Goal: Information Seeking & Learning: Learn about a topic

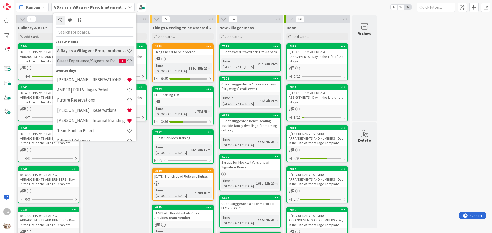
click at [85, 63] on h4 "Guest Experience/Signature Events" at bounding box center [88, 60] width 62 height 5
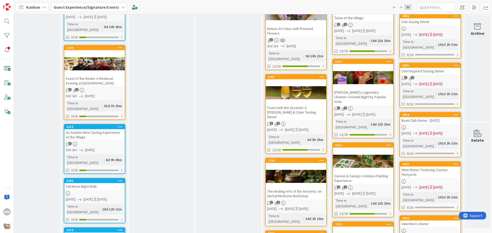
scroll to position [256, 226]
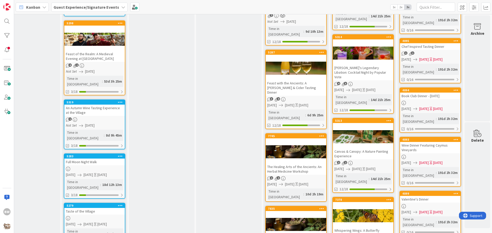
click at [347, 41] on div at bounding box center [363, 52] width 60 height 23
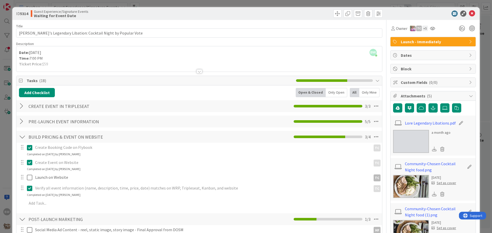
click at [197, 71] on div at bounding box center [199, 71] width 6 height 4
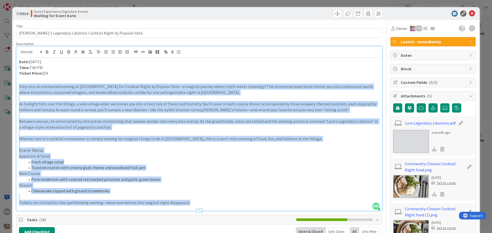
drag, startPoint x: 19, startPoint y: 87, endPoint x: 202, endPoint y: 212, distance: 221.6
copy div "Lore ipsu do sitametco adipisc el Seddoei Temp Incidid utl Etdolore Magna al En…"
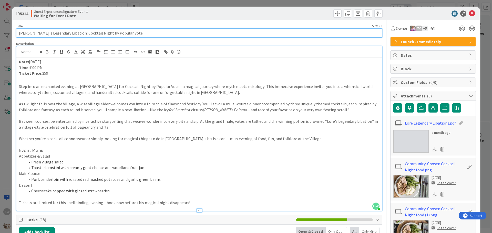
drag, startPoint x: 62, startPoint y: 33, endPoint x: 17, endPoint y: 34, distance: 44.6
click at [17, 34] on input "[PERSON_NAME]'s Legendary Libation: Cocktail Night by Popular Vote" at bounding box center [199, 32] width 366 height 9
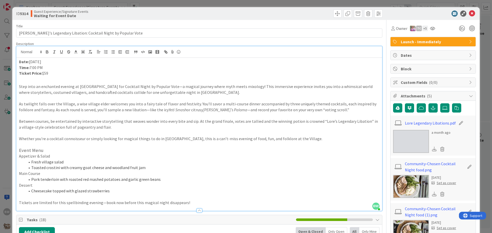
drag, startPoint x: 60, startPoint y: 75, endPoint x: 19, endPoint y: 63, distance: 42.4
click at [19, 63] on div "Date: [DATE] Time: 7:00 PM Ticket Price: $59 Step into an enchanted evening at …" at bounding box center [198, 134] width 365 height 153
copy div "Date: [DATE] Time: 7:00 PM Ticket Price: $59"
click at [470, 13] on icon at bounding box center [472, 13] width 6 height 6
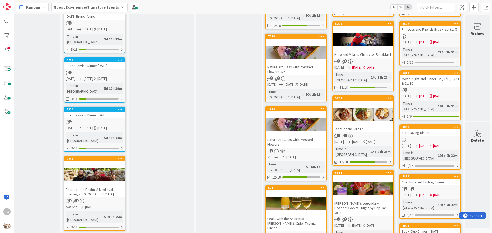
scroll to position [103, 226]
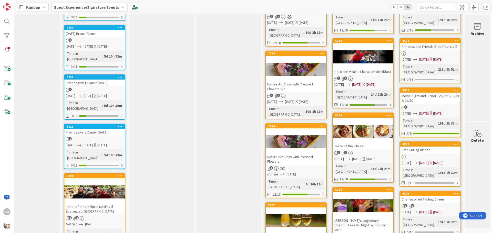
click at [294, 131] on div at bounding box center [295, 142] width 60 height 23
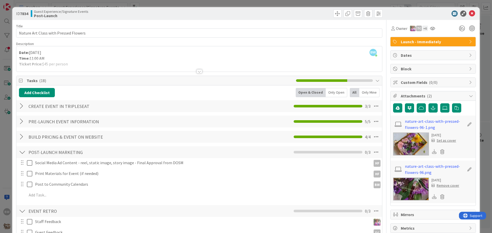
click at [199, 70] on div at bounding box center [199, 71] width 6 height 4
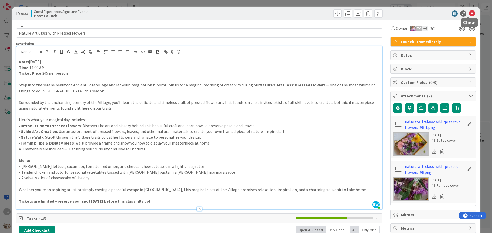
click at [469, 12] on icon at bounding box center [472, 13] width 6 height 6
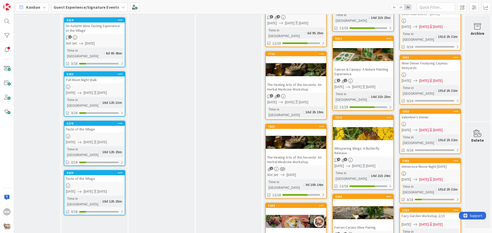
scroll to position [334, 226]
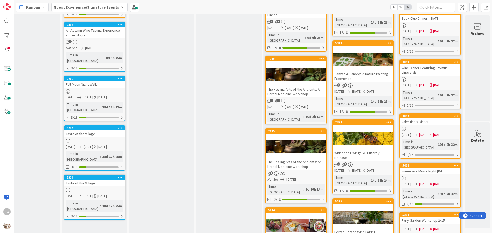
click at [357, 48] on div at bounding box center [363, 59] width 60 height 23
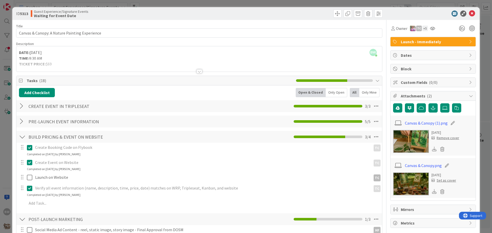
click at [196, 72] on div at bounding box center [199, 71] width 6 height 4
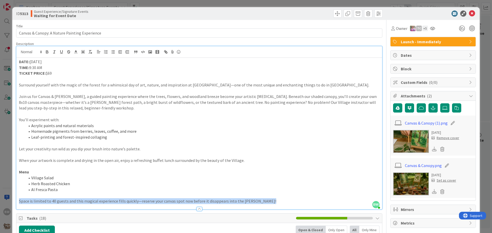
drag, startPoint x: 269, startPoint y: 205, endPoint x: 120, endPoint y: 202, distance: 149.0
click at [116, 204] on div at bounding box center [198, 206] width 365 height 5
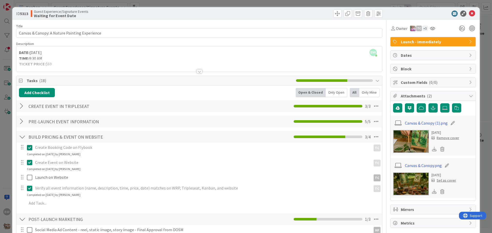
click at [197, 71] on div at bounding box center [199, 71] width 6 height 4
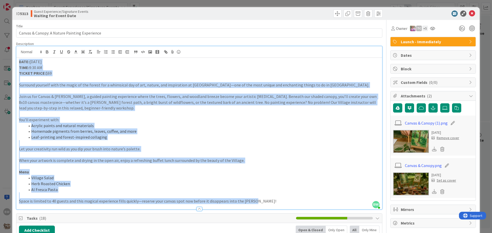
drag, startPoint x: 267, startPoint y: 202, endPoint x: 18, endPoint y: 63, distance: 285.3
click at [18, 63] on div "DATE: [DATE] TIME: 9:30 AM TICKET PRICE: $69 Surround yourself with the magic o…" at bounding box center [198, 134] width 365 height 152
copy div "LORE: Ipsumd 08 SITA: 0:40 CO ADIPIS ELITS: $89 Doeiusmo temporin utla etd magn…"
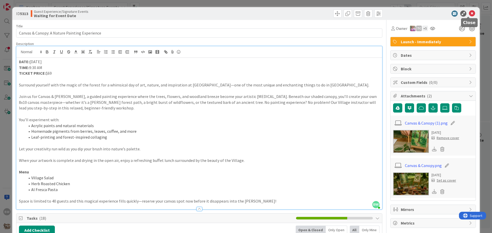
click at [469, 11] on icon at bounding box center [472, 13] width 6 height 6
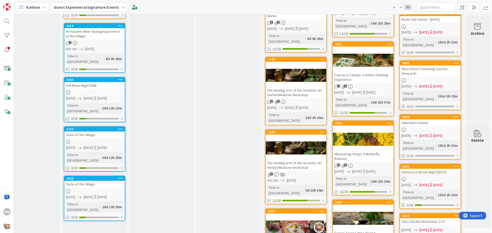
click at [354, 128] on div at bounding box center [363, 139] width 60 height 23
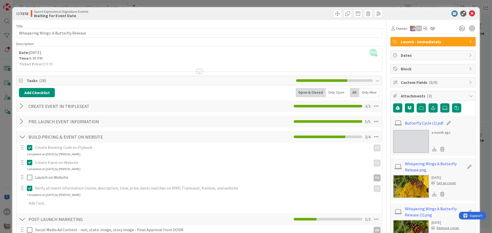
click at [200, 70] on div at bounding box center [199, 71] width 6 height 4
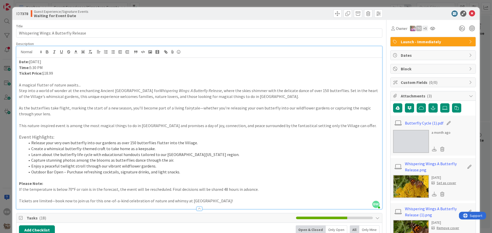
drag, startPoint x: 227, startPoint y: 199, endPoint x: 17, endPoint y: 58, distance: 253.0
click at [17, 58] on div "Date: [DATE] Time: 5:30 PM Ticket Price: $18.99 A magical flutter of nature awa…" at bounding box center [198, 133] width 365 height 151
copy div "Lore: Ipsumd 28 Sita: 8:99 CO Adipis Elits: $46.49 D eiusmod tempori ut labore …"
click at [469, 13] on icon at bounding box center [472, 13] width 6 height 6
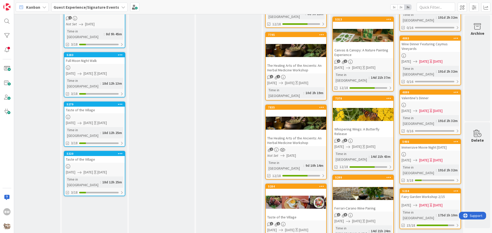
scroll to position [359, 226]
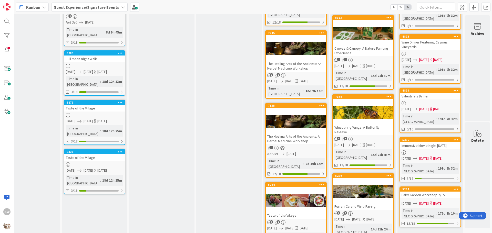
click at [352, 180] on div at bounding box center [363, 191] width 60 height 23
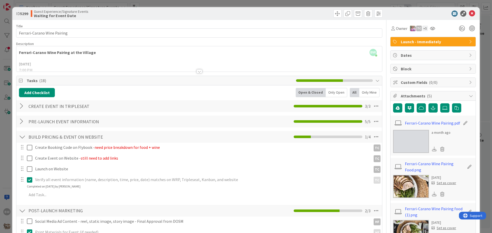
click at [196, 71] on div at bounding box center [199, 71] width 6 height 4
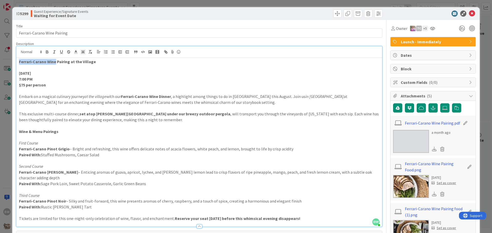
drag, startPoint x: 55, startPoint y: 61, endPoint x: 19, endPoint y: 62, distance: 35.4
click at [19, 62] on strong "Ferrari-Carano Wine Pairing at the Village" at bounding box center [57, 61] width 77 height 5
copy strong "Ferrari-Carano Wine"
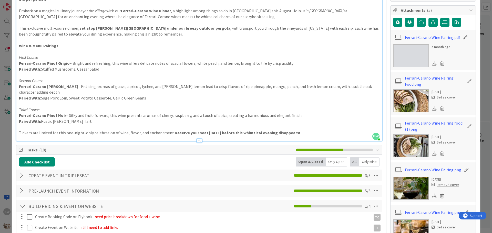
scroll to position [77, 0]
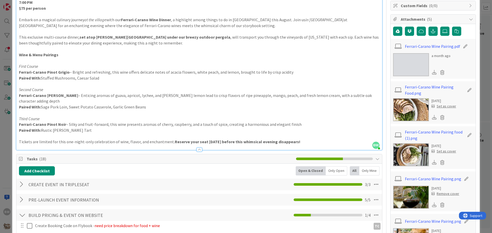
drag, startPoint x: 308, startPoint y: 140, endPoint x: 148, endPoint y: 136, distance: 159.8
click at [140, 145] on div at bounding box center [198, 147] width 365 height 5
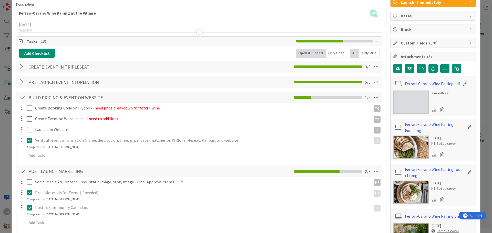
scroll to position [0, 0]
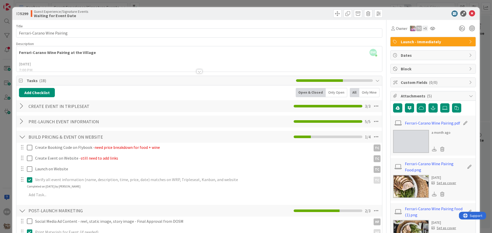
click at [196, 71] on div at bounding box center [199, 71] width 6 height 4
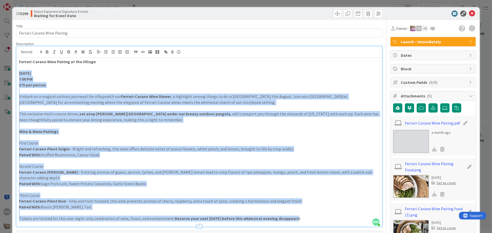
drag, startPoint x: 295, startPoint y: 211, endPoint x: 17, endPoint y: 76, distance: 309.3
click at [17, 76] on div "Ferrari-Carano Wine Pairing at the Village [DATE] 7:00 PM $75 per person Embark…" at bounding box center [198, 142] width 365 height 169
copy div "Loremi 78 0:29 DO $08 sit ametco Adipis el s doeiusm temporin utlabor et dol ma…"
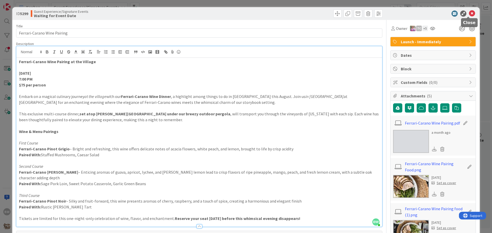
click at [469, 14] on icon at bounding box center [472, 13] width 6 height 6
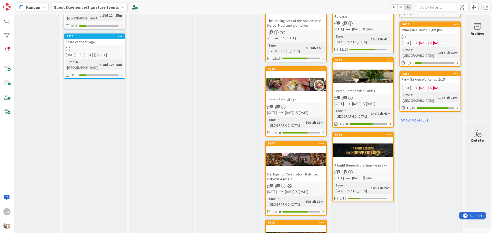
scroll to position [487, 226]
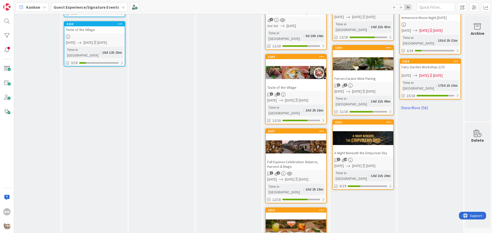
click at [289, 215] on div at bounding box center [295, 226] width 60 height 23
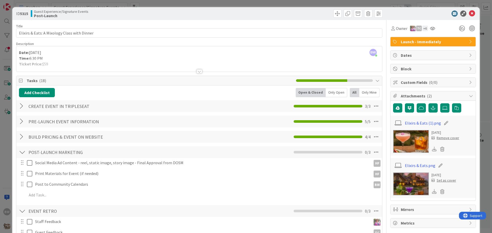
click at [196, 71] on div at bounding box center [199, 71] width 6 height 4
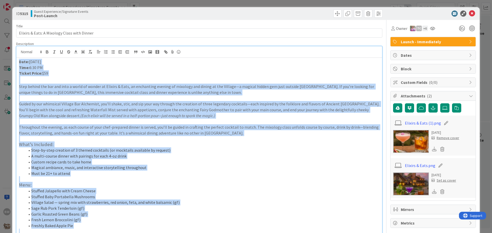
drag, startPoint x: 214, startPoint y: 186, endPoint x: 13, endPoint y: 60, distance: 237.3
copy div "Lore: Ipsumdolo 1 Sita: 9:85 CO Adipis Elits: $00 Doei tempor inc utl etd magn …"
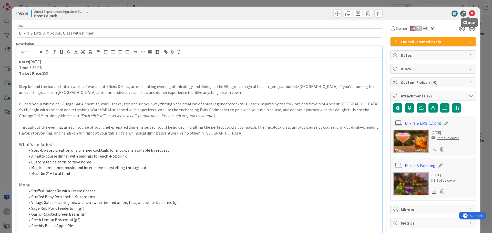
click at [469, 12] on icon at bounding box center [472, 13] width 6 height 6
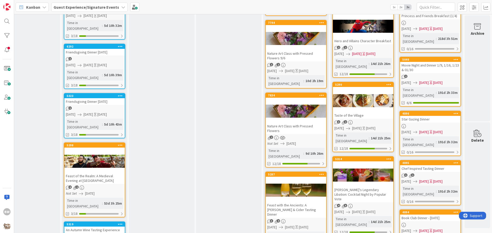
scroll to position [129, 226]
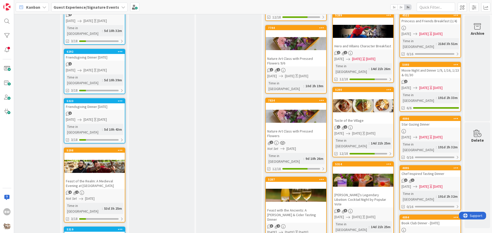
click at [290, 98] on div "7834 Nature Art Class with Pressed Flowers" at bounding box center [295, 118] width 60 height 41
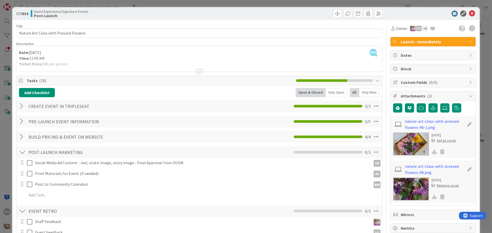
click at [198, 70] on div at bounding box center [199, 71] width 6 height 4
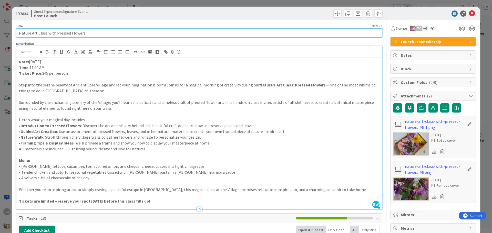
drag, startPoint x: 76, startPoint y: 33, endPoint x: 16, endPoint y: 36, distance: 60.0
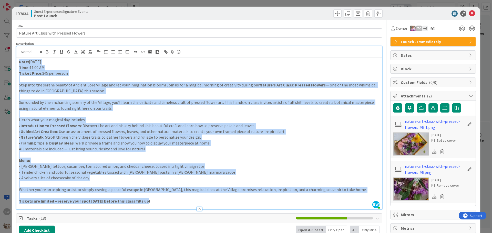
drag, startPoint x: 157, startPoint y: 202, endPoint x: 20, endPoint y: 62, distance: 195.7
click at [20, 62] on div "Date: [DATE] Time: 11:00 AM Ticket Price: $45 per person Step into the serene b…" at bounding box center [198, 134] width 365 height 152
copy div "Lore: Ipsumdolo 4 Sita: 57:41 CO Adipis Elits: $34 doe tempor Inci utla etd mag…"
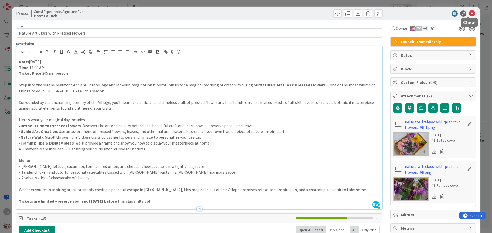
click at [469, 12] on icon at bounding box center [472, 13] width 6 height 6
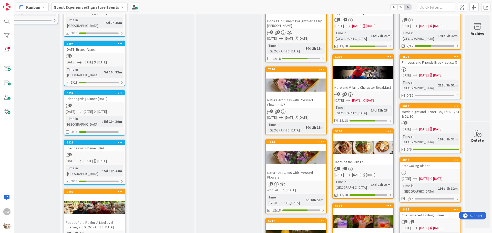
scroll to position [78, 226]
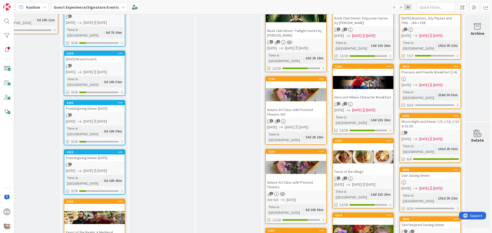
click at [289, 22] on div at bounding box center [295, 15] width 60 height 23
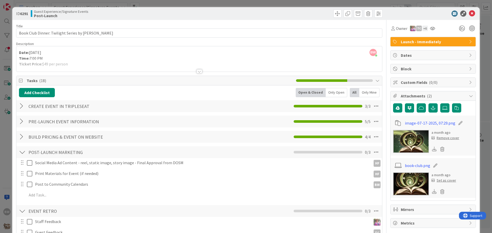
click at [199, 70] on div at bounding box center [199, 71] width 6 height 4
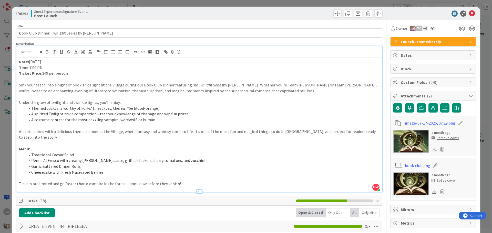
drag, startPoint x: 131, startPoint y: 28, endPoint x: 59, endPoint y: 26, distance: 72.2
click at [59, 26] on div "Title 52 / 128" at bounding box center [199, 26] width 366 height 5
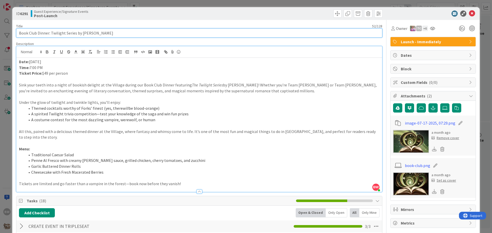
drag, startPoint x: 111, startPoint y: 33, endPoint x: 17, endPoint y: 38, distance: 93.3
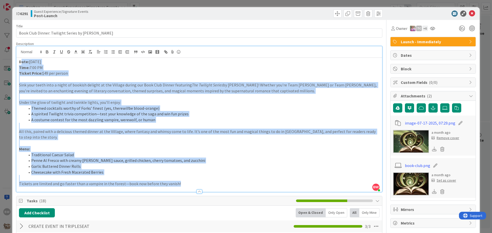
drag, startPoint x: 183, startPoint y: 183, endPoint x: 21, endPoint y: 61, distance: 202.7
click at [21, 61] on div "Date: [DATE] Time: 7:00 PM Ticket Price: $49 per person Sink your teeth into a …" at bounding box center [198, 125] width 365 height 134
click at [195, 140] on p "All this, paired with a delicious themed dinner at the Village, where fantasy a…" at bounding box center [199, 135] width 360 height 12
drag, startPoint x: 180, startPoint y: 185, endPoint x: 17, endPoint y: 56, distance: 208.5
click at [17, 56] on div "BW [PERSON_NAME] joined 4 m ago Date: [DATE] Time: 7:00 PM Ticket Price: $49 pe…" at bounding box center [198, 119] width 365 height 146
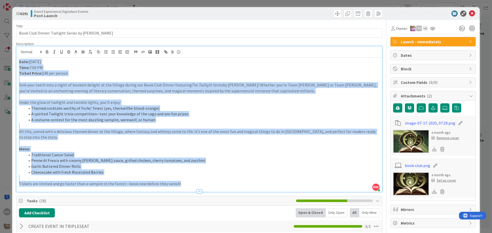
copy div "Lore: Ipsumdol, Sitametco 3 Adip: 3:19 EL Seddoe Tempo: $70 inc utlabo Etdo mag…"
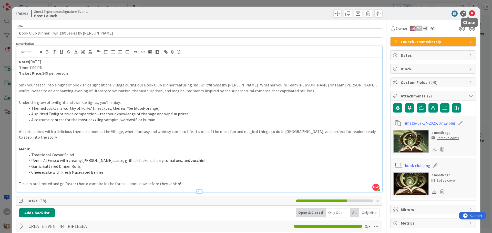
click at [469, 12] on icon at bounding box center [472, 13] width 6 height 6
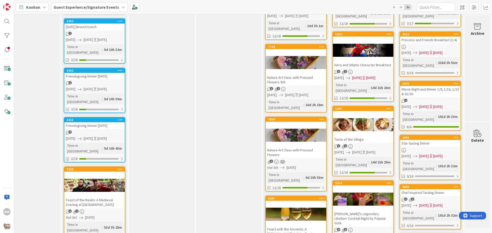
scroll to position [137, 226]
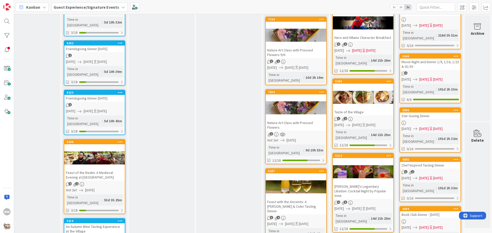
click at [292, 176] on div at bounding box center [295, 187] width 60 height 23
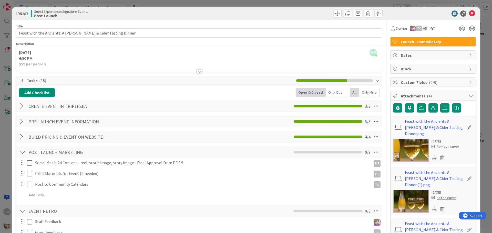
click at [198, 70] on div at bounding box center [199, 71] width 6 height 4
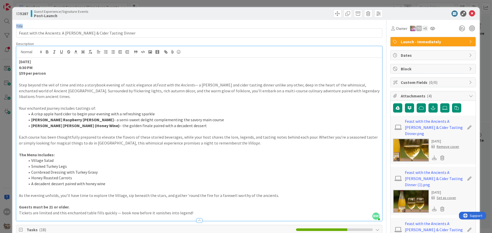
drag, startPoint x: 120, startPoint y: 28, endPoint x: 34, endPoint y: 31, distance: 85.8
click at [34, 32] on div "Title 54 / 128 Feast with the Ancients: A [PERSON_NAME] & Cider Tasting Dinner" at bounding box center [199, 31] width 366 height 14
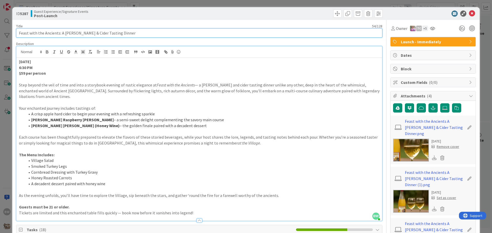
drag, startPoint x: 112, startPoint y: 34, endPoint x: 20, endPoint y: 33, distance: 92.7
click at [20, 33] on input "Feast with the Ancients: A [PERSON_NAME] & Cider Tasting Dinner" at bounding box center [199, 32] width 366 height 9
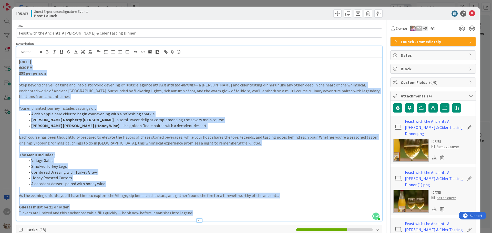
drag, startPoint x: 189, startPoint y: 205, endPoint x: 18, endPoint y: 57, distance: 226.3
click at [18, 57] on div "BW [PERSON_NAME] joined 4 m ago [DATE] 6:30 PM $59 per person Step beyond the v…" at bounding box center [198, 133] width 365 height 175
copy div "Loremipsu 37 3:80 DO $30 sit ametco Adip elitse doe temp in utla etd magn a eni…"
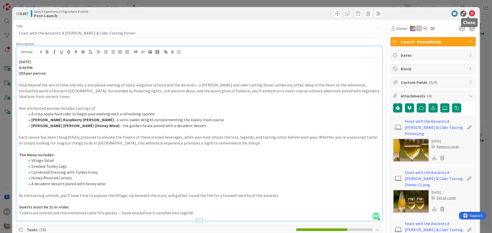
click at [469, 11] on icon at bounding box center [472, 13] width 6 height 6
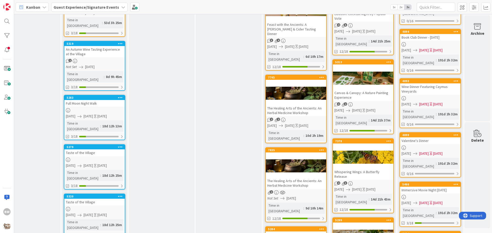
scroll to position [308, 226]
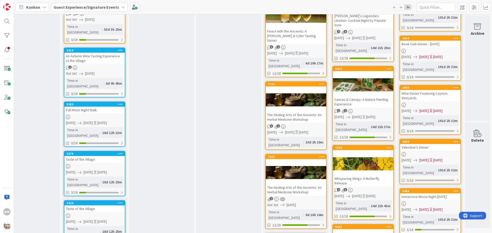
click at [279, 184] on div "The Healing Arts of the Ancients: An Herbal Medicine Workshop" at bounding box center [295, 189] width 60 height 11
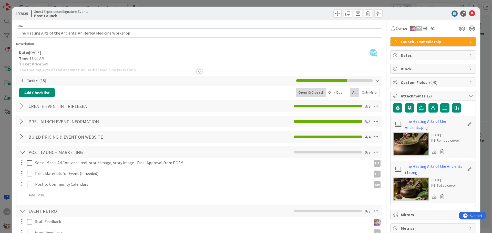
click at [197, 70] on div at bounding box center [199, 71] width 6 height 4
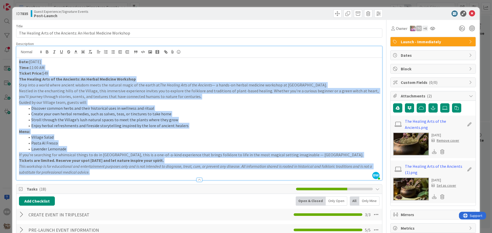
drag, startPoint x: 95, startPoint y: 173, endPoint x: 13, endPoint y: 61, distance: 139.0
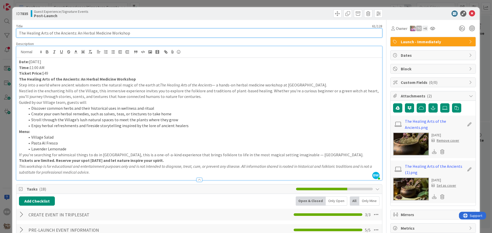
drag, startPoint x: 127, startPoint y: 34, endPoint x: 17, endPoint y: 34, distance: 109.8
click at [17, 34] on input "The Healing Arts of the Ancients: An Herbal Medicine Workshop" at bounding box center [199, 32] width 366 height 9
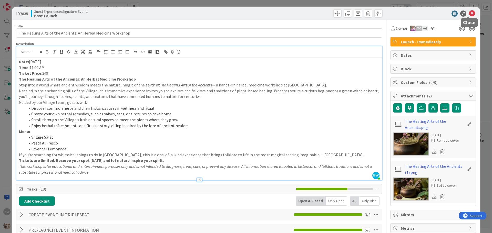
click at [470, 13] on icon at bounding box center [472, 13] width 6 height 6
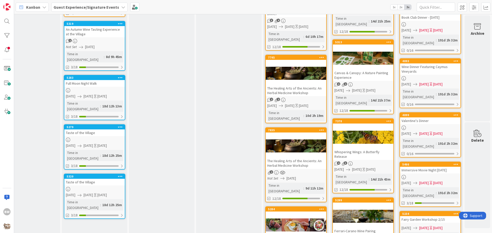
scroll to position [359, 226]
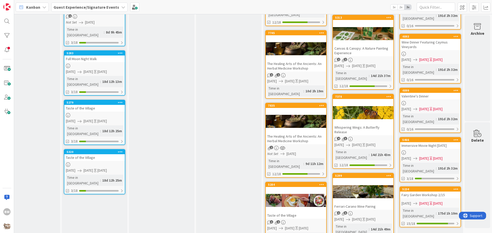
click at [290, 189] on div at bounding box center [295, 200] width 60 height 23
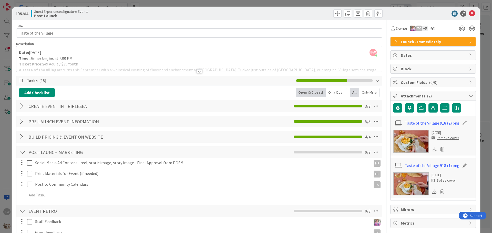
click at [197, 72] on div at bounding box center [199, 71] width 6 height 4
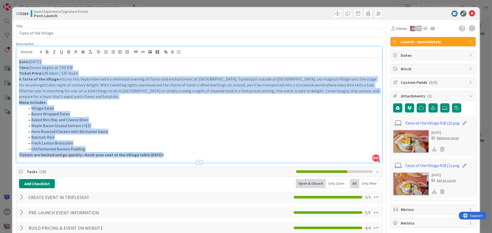
drag, startPoint x: 165, startPoint y: 155, endPoint x: 17, endPoint y: 62, distance: 175.0
click at [17, 62] on div "Date: [DATE] Time: Dinner begins at 7:00 PM Ticket Price: $49 Adult / $35 Youth…" at bounding box center [198, 110] width 365 height 105
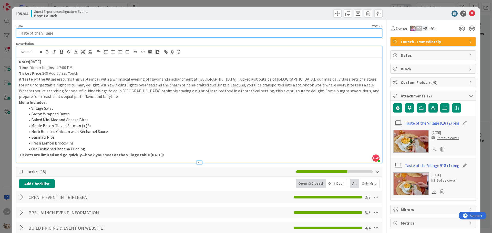
drag, startPoint x: 64, startPoint y: 30, endPoint x: 15, endPoint y: 30, distance: 48.4
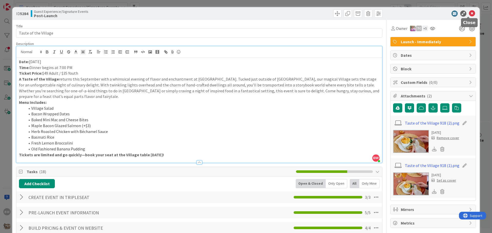
click at [469, 12] on icon at bounding box center [472, 13] width 6 height 6
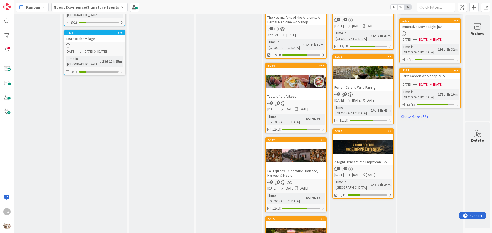
scroll to position [487, 226]
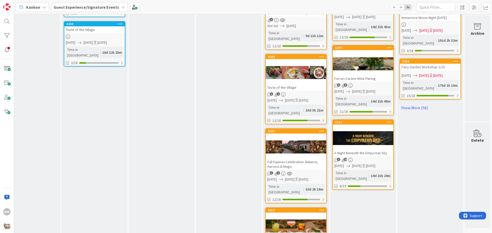
click at [285, 136] on div at bounding box center [295, 147] width 60 height 23
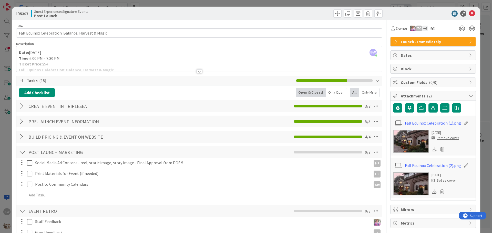
click at [196, 70] on div at bounding box center [199, 71] width 6 height 4
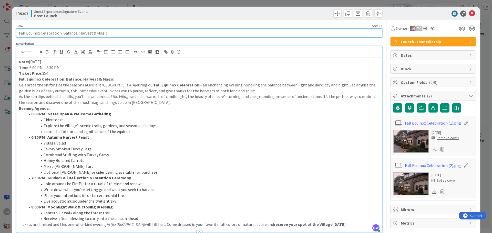
drag, startPoint x: 115, startPoint y: 34, endPoint x: 8, endPoint y: 32, distance: 107.0
click at [0, 31] on div "ID 5307 Guest Experience/Signature Events Post-Launch Title 50 / 128 Fall Equin…" at bounding box center [246, 116] width 492 height 233
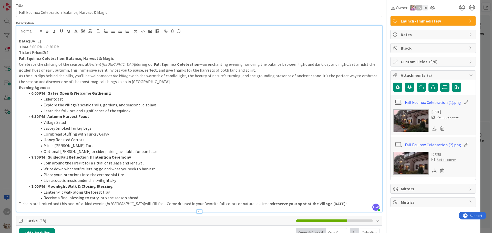
scroll to position [51, 0]
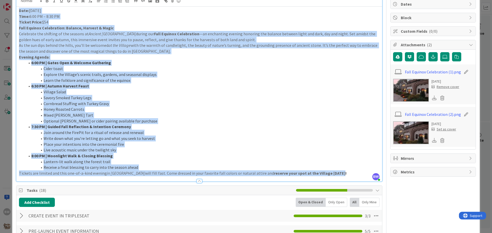
drag, startPoint x: 325, startPoint y: 172, endPoint x: 20, endPoint y: 11, distance: 344.4
click at [18, 11] on div "Date: [DATE] Time: 6:00 PM – 8:30 PM Ticket Price: $54 Fall Equinox Celebration…" at bounding box center [198, 94] width 365 height 175
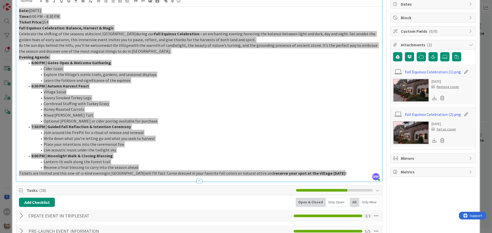
scroll to position [0, 0]
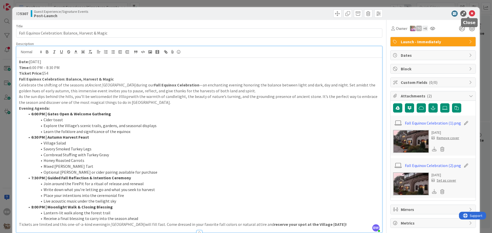
click at [469, 13] on icon at bounding box center [472, 13] width 6 height 6
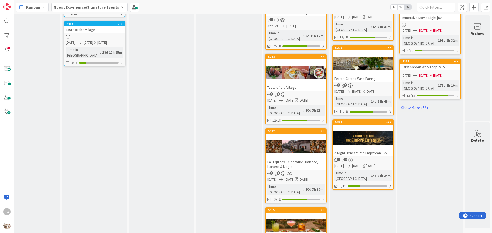
click at [350, 127] on div at bounding box center [363, 138] width 60 height 23
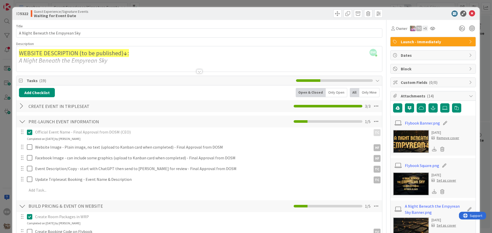
click at [196, 71] on div at bounding box center [199, 71] width 6 height 4
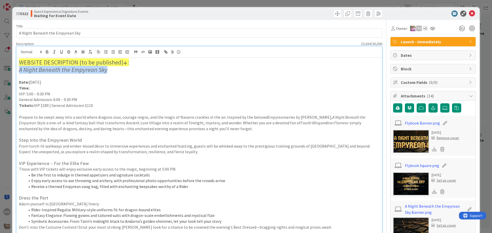
drag, startPoint x: 107, startPoint y: 71, endPoint x: 19, endPoint y: 72, distance: 87.8
click at [19, 72] on h2 "A Night Beneath the Empyrean Sky" at bounding box center [199, 69] width 360 height 7
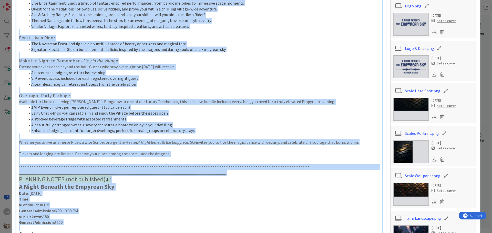
scroll to position [258, 0]
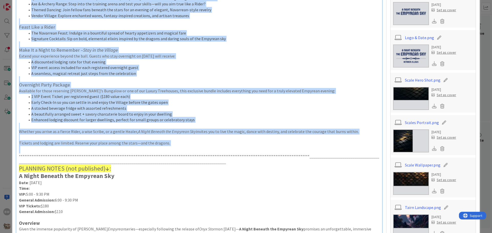
drag, startPoint x: 17, startPoint y: 28, endPoint x: 187, endPoint y: 146, distance: 206.5
click at [187, 146] on div "WEBSITE DESCRIPTION (to be published) ↓ : A Night Beneath the Empyrean Sky Date…" at bounding box center [198, 225] width 365 height 851
